Goal: Information Seeking & Learning: Learn about a topic

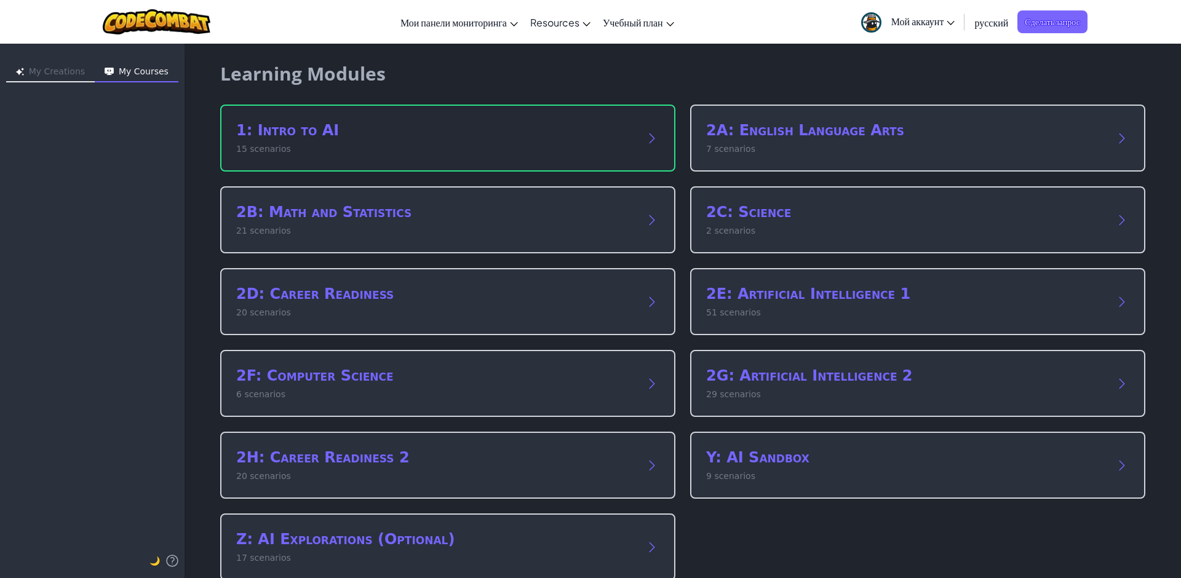
click at [427, 140] on h2 "1: Intro to AI" at bounding box center [435, 131] width 399 height 20
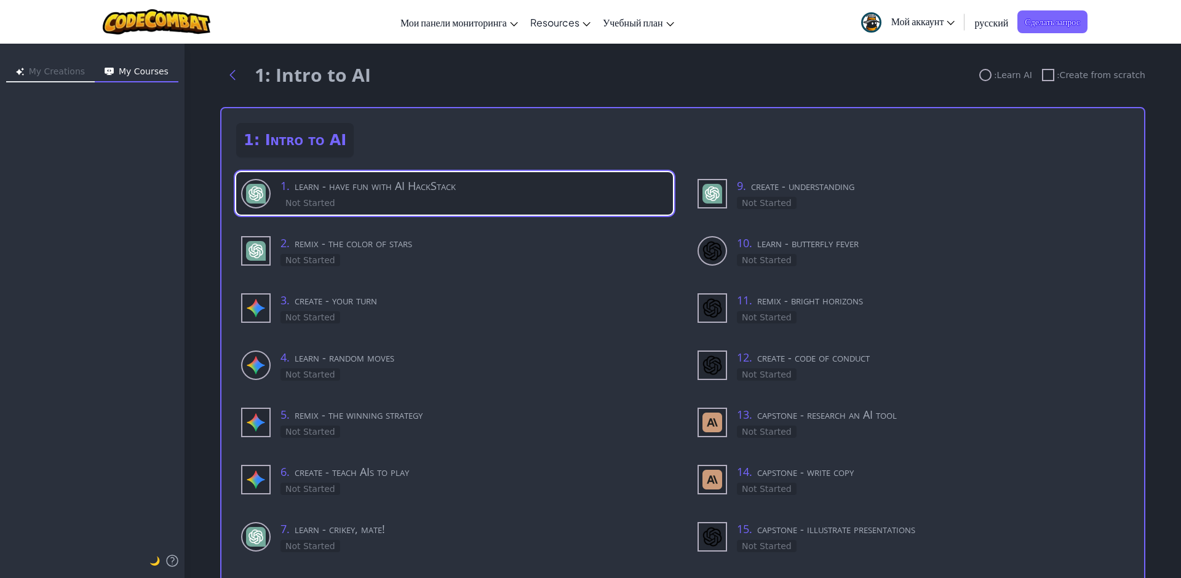
click at [453, 194] on h3 "1 . learn - have fun with AI HackStack" at bounding box center [475, 185] width 388 height 17
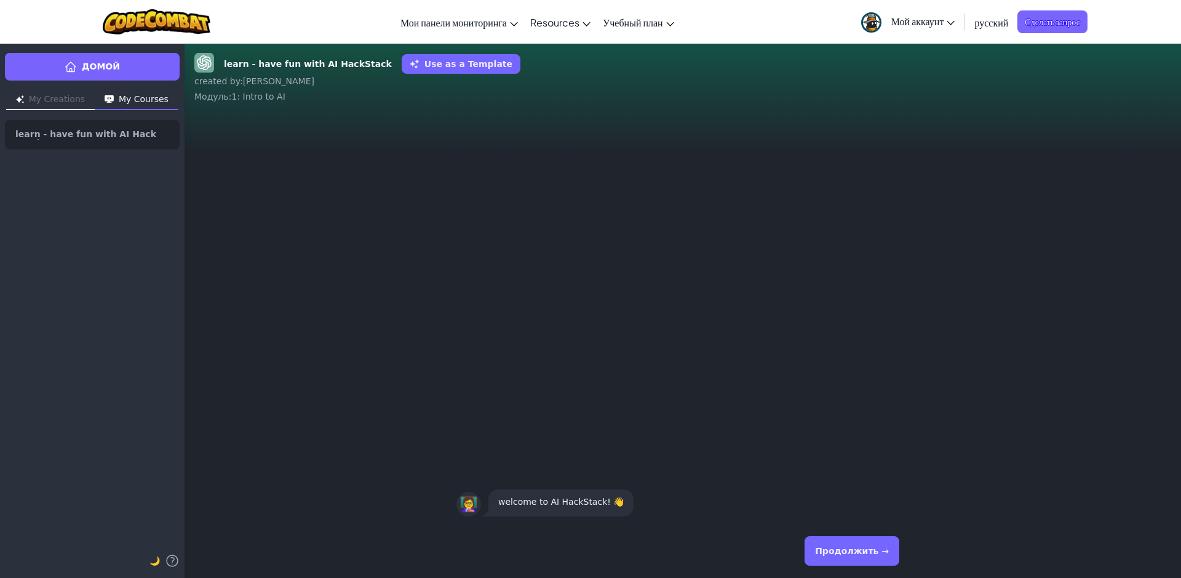
click at [859, 554] on button "Продолжить →" at bounding box center [852, 551] width 95 height 30
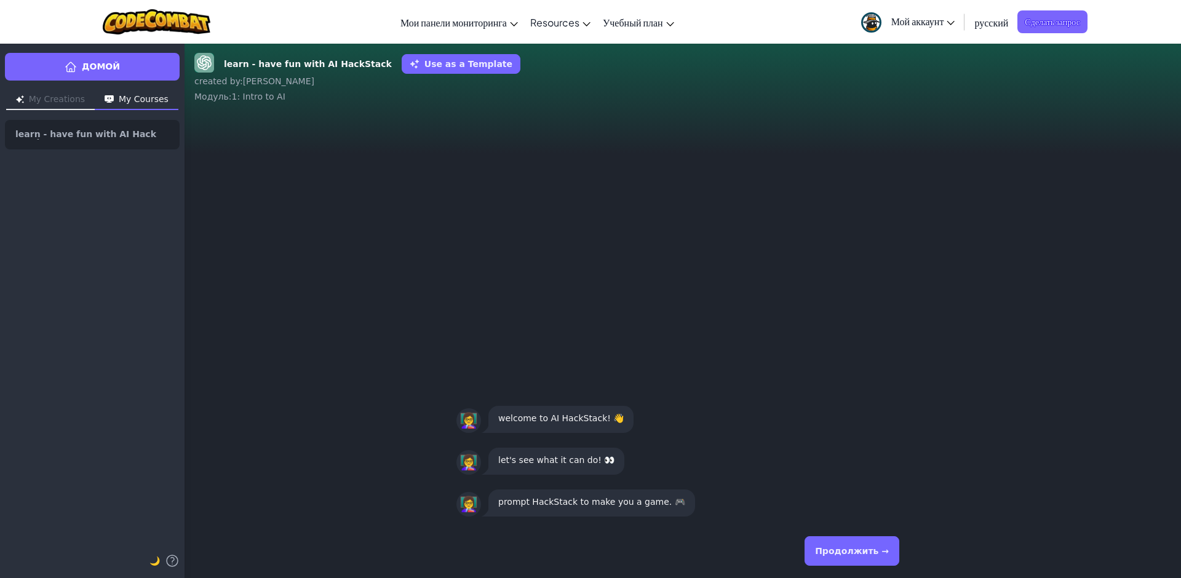
click at [859, 554] on button "Продолжить →" at bounding box center [852, 551] width 95 height 30
